Goal: Navigation & Orientation: Find specific page/section

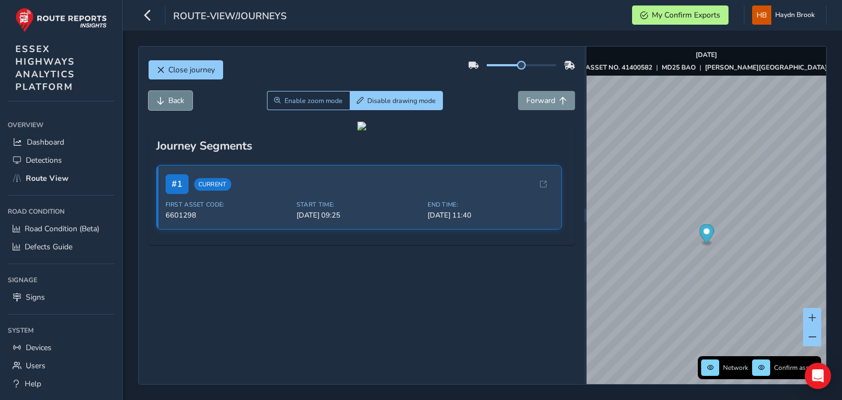
click at [180, 98] on span "Back" at bounding box center [176, 100] width 16 height 10
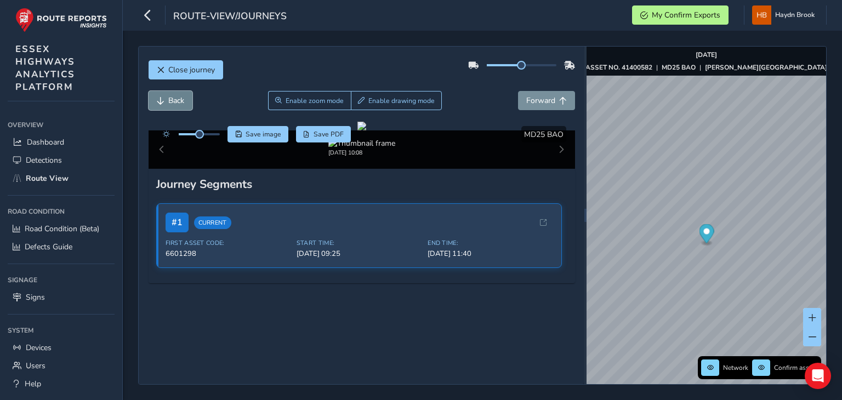
click at [167, 103] on button "Back" at bounding box center [170, 100] width 44 height 19
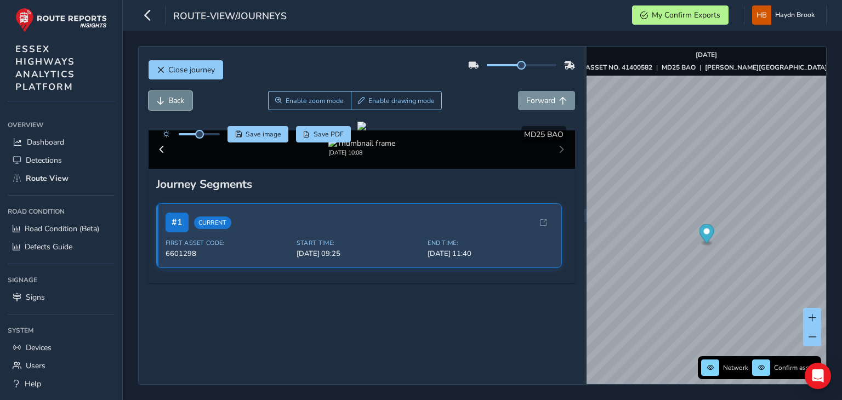
click at [167, 103] on button "Back" at bounding box center [170, 100] width 44 height 19
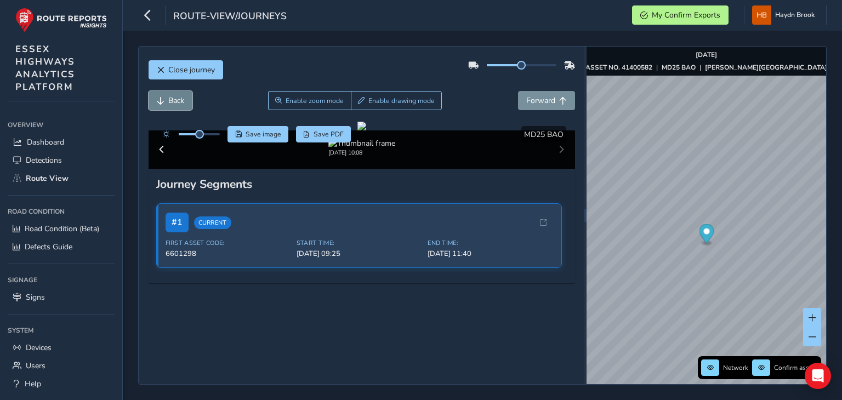
click at [167, 103] on button "Back" at bounding box center [170, 100] width 44 height 19
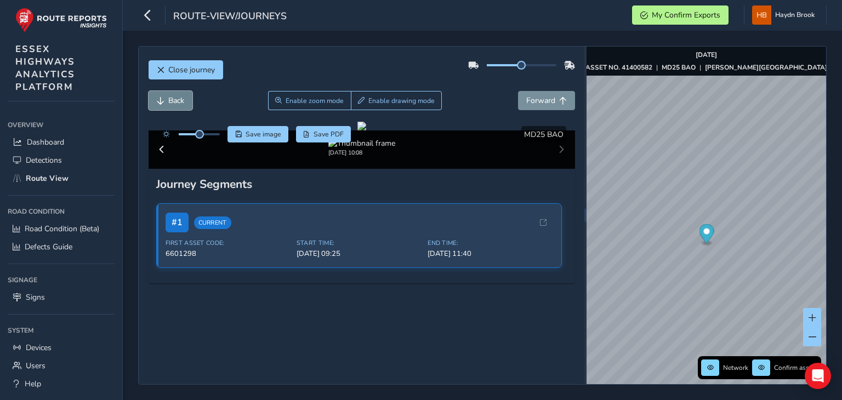
click at [167, 103] on button "Back" at bounding box center [170, 100] width 44 height 19
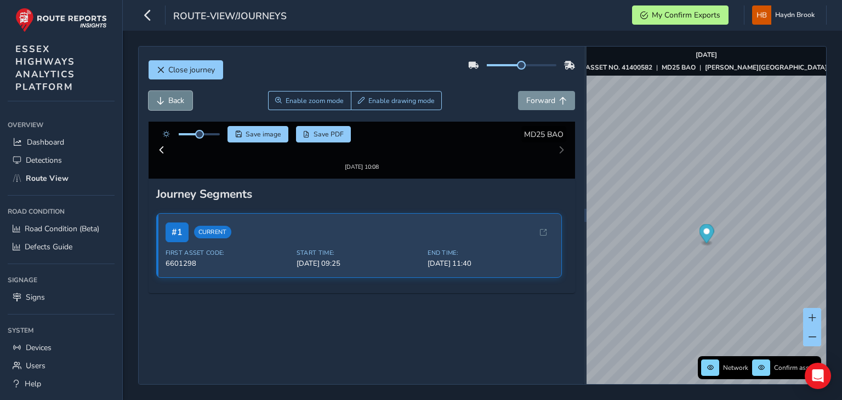
click at [167, 103] on button "Back" at bounding box center [170, 100] width 44 height 19
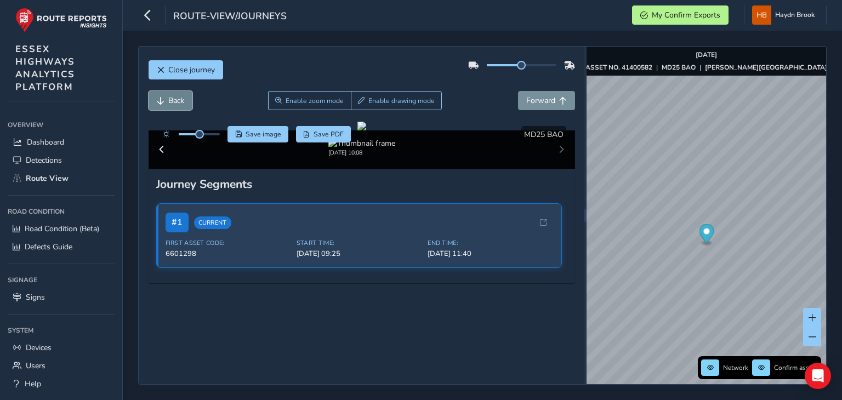
click at [167, 103] on button "Back" at bounding box center [170, 100] width 44 height 19
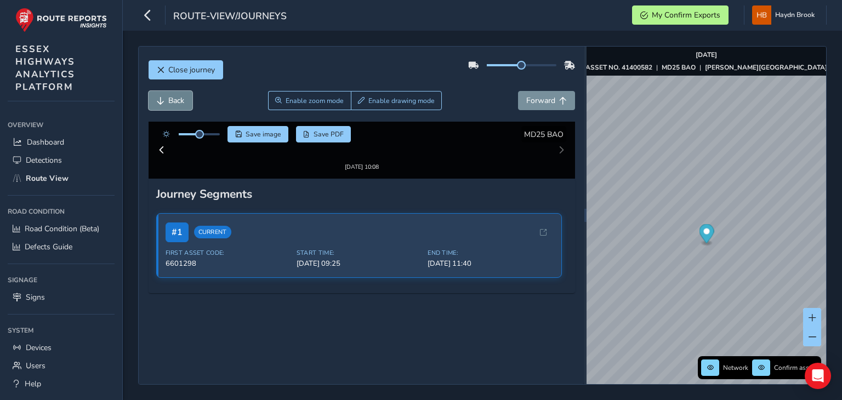
click at [167, 103] on button "Back" at bounding box center [170, 100] width 44 height 19
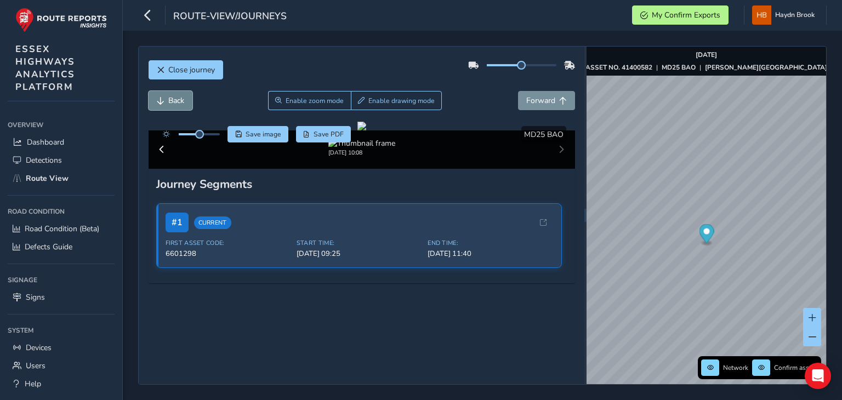
click at [167, 103] on button "Back" at bounding box center [170, 100] width 44 height 19
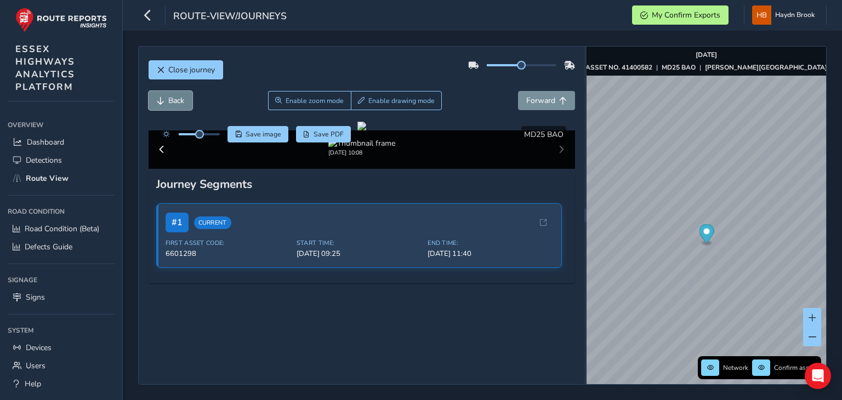
click at [167, 103] on button "Back" at bounding box center [170, 100] width 44 height 19
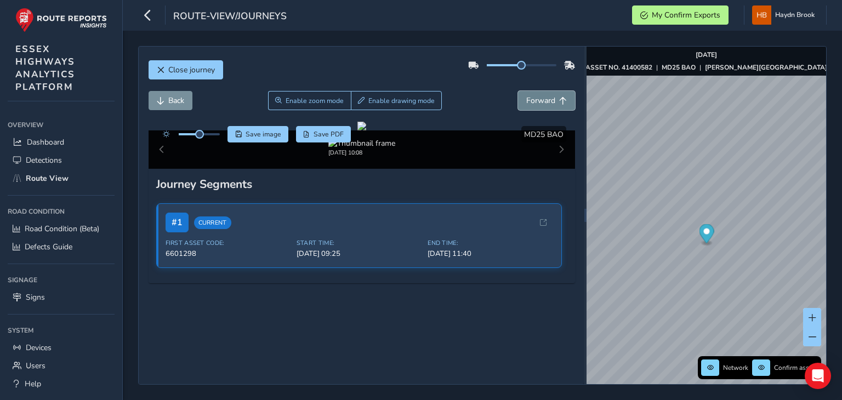
click at [550, 100] on button "Forward" at bounding box center [546, 100] width 57 height 19
click at [181, 106] on button "Back" at bounding box center [170, 100] width 44 height 19
click at [531, 106] on button "Forward" at bounding box center [546, 100] width 57 height 19
click at [544, 104] on span "Forward" at bounding box center [540, 100] width 29 height 10
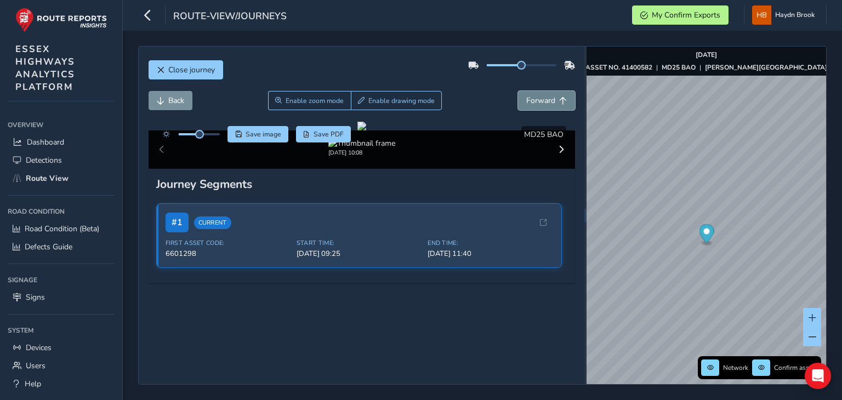
click at [544, 104] on span "Forward" at bounding box center [540, 100] width 29 height 10
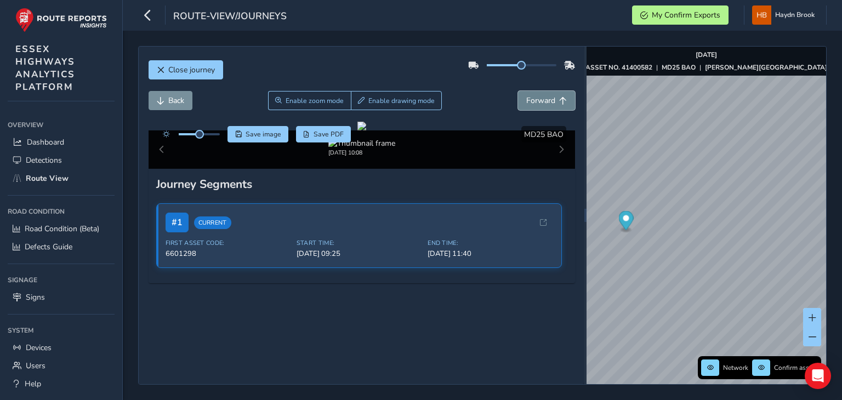
click at [548, 100] on button "Forward" at bounding box center [546, 100] width 57 height 19
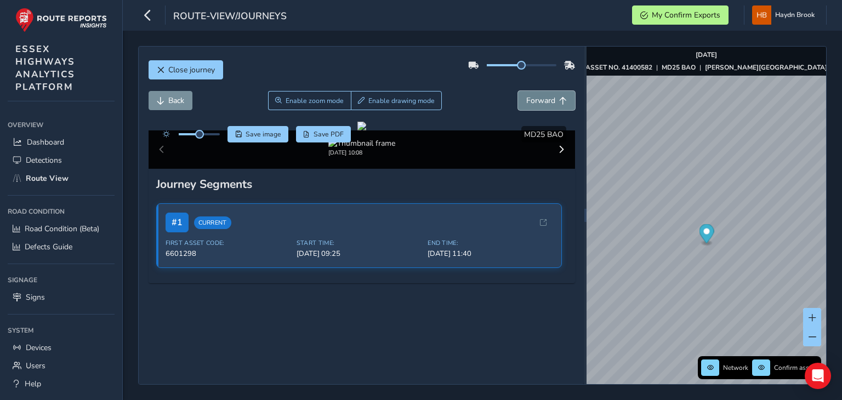
click at [548, 100] on button "Forward" at bounding box center [546, 100] width 57 height 19
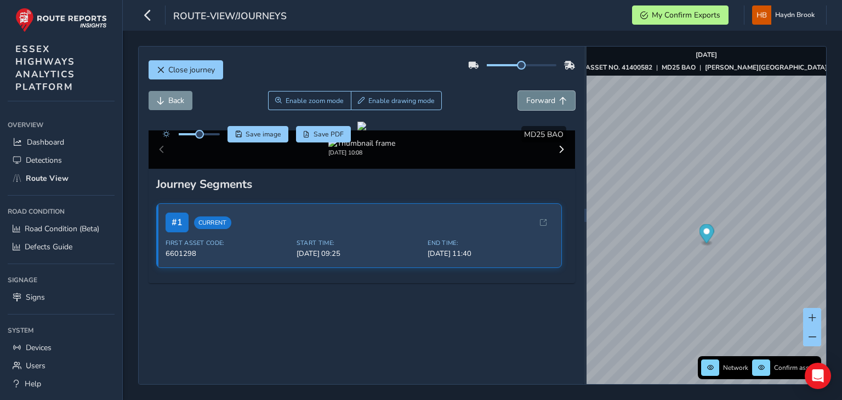
click at [548, 100] on button "Forward" at bounding box center [546, 100] width 57 height 19
click at [534, 104] on span "Forward" at bounding box center [540, 100] width 29 height 10
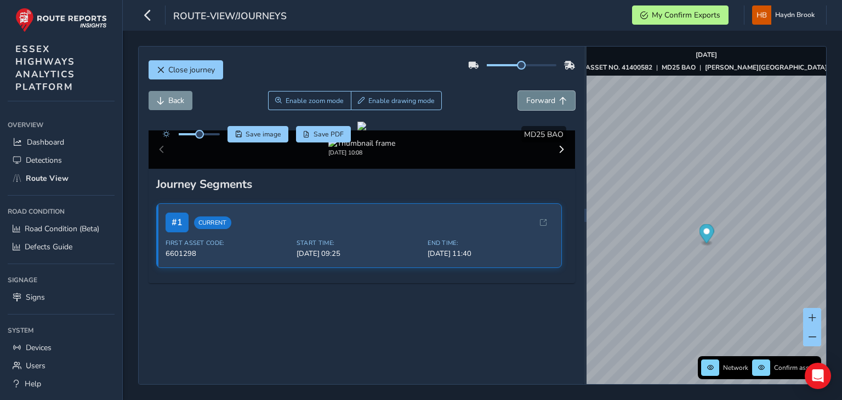
click at [534, 104] on span "Forward" at bounding box center [540, 100] width 29 height 10
click at [533, 104] on span "Forward" at bounding box center [540, 100] width 29 height 10
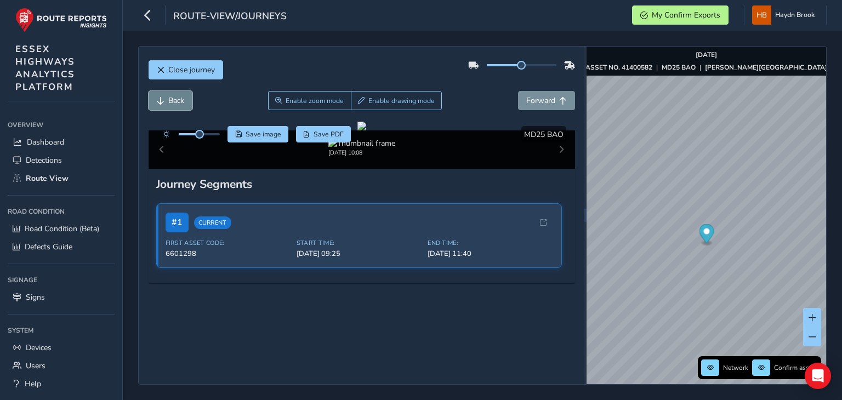
click at [184, 100] on button "Back" at bounding box center [170, 100] width 44 height 19
click at [559, 102] on span "Forward" at bounding box center [563, 101] width 8 height 8
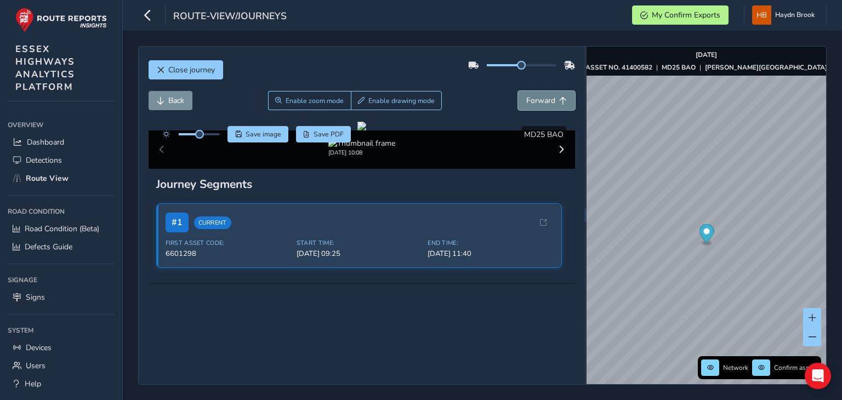
click at [559, 102] on span "Forward" at bounding box center [563, 101] width 8 height 8
click at [518, 91] on button "Forward" at bounding box center [546, 100] width 57 height 19
